Goal: Check status: Check status

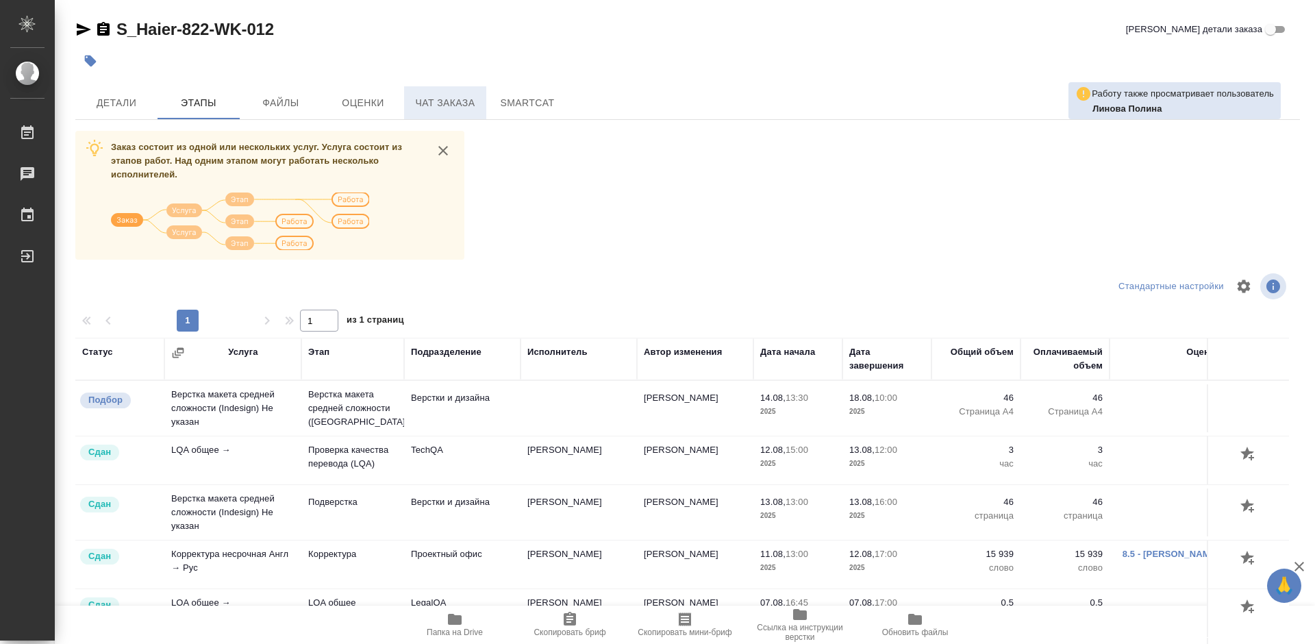
click at [434, 108] on span "Чат заказа" at bounding box center [445, 102] width 66 height 17
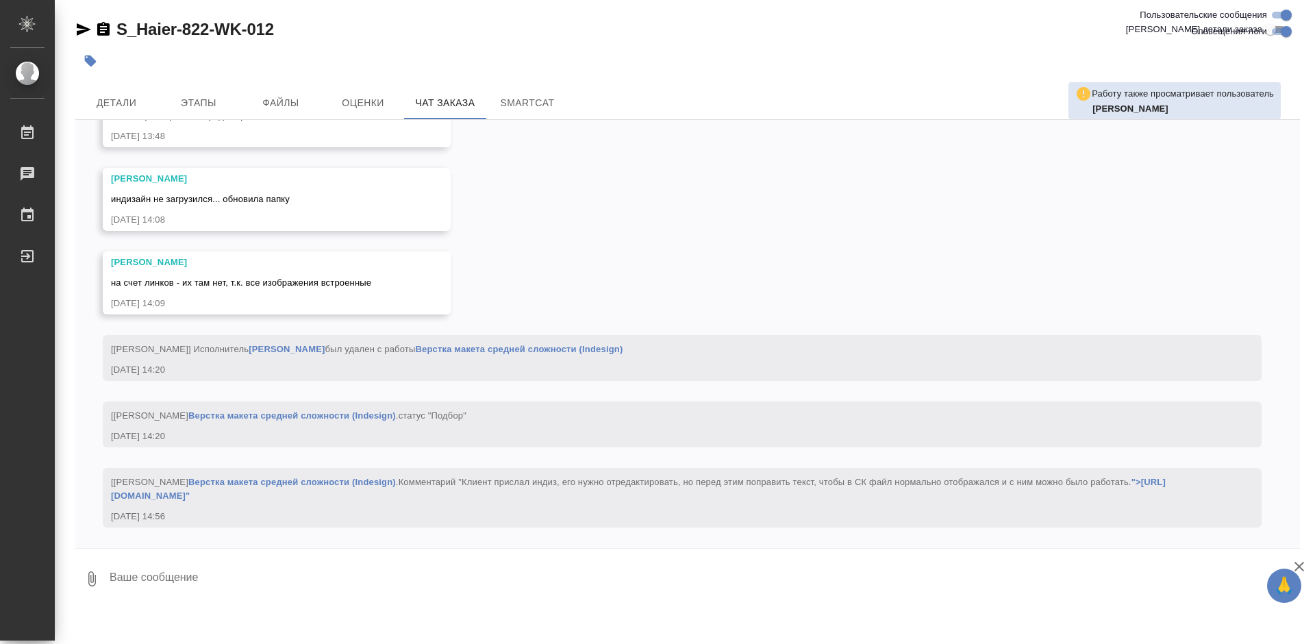
scroll to position [23854, 0]
